Goal: Transaction & Acquisition: Subscribe to service/newsletter

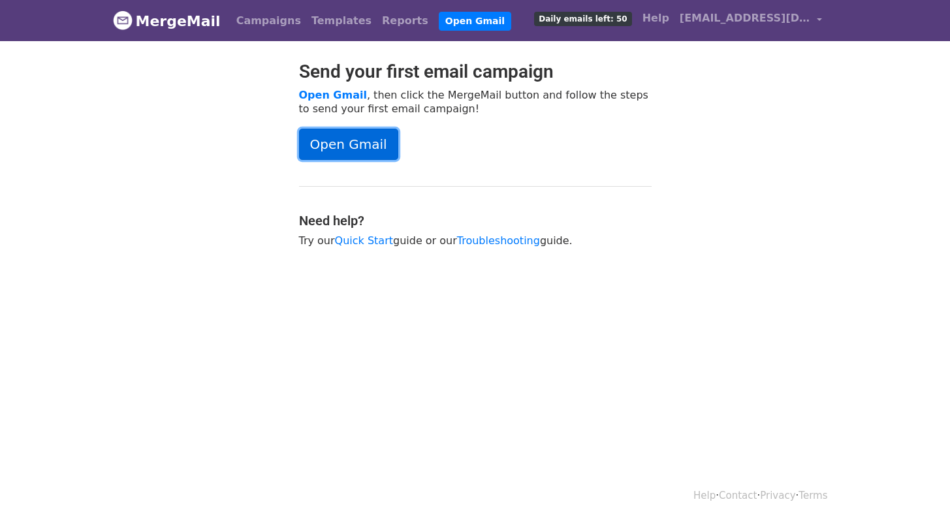
click at [334, 139] on link "Open Gmail" at bounding box center [348, 144] width 99 height 31
click at [251, 27] on link "Campaigns" at bounding box center [268, 21] width 75 height 26
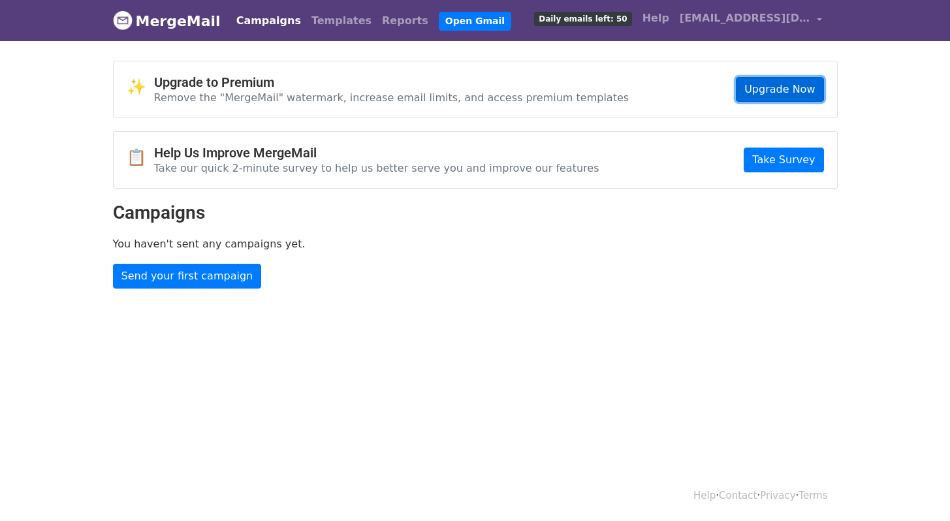
click at [776, 87] on link "Upgrade Now" at bounding box center [779, 89] width 87 height 25
